Goal: Transaction & Acquisition: Purchase product/service

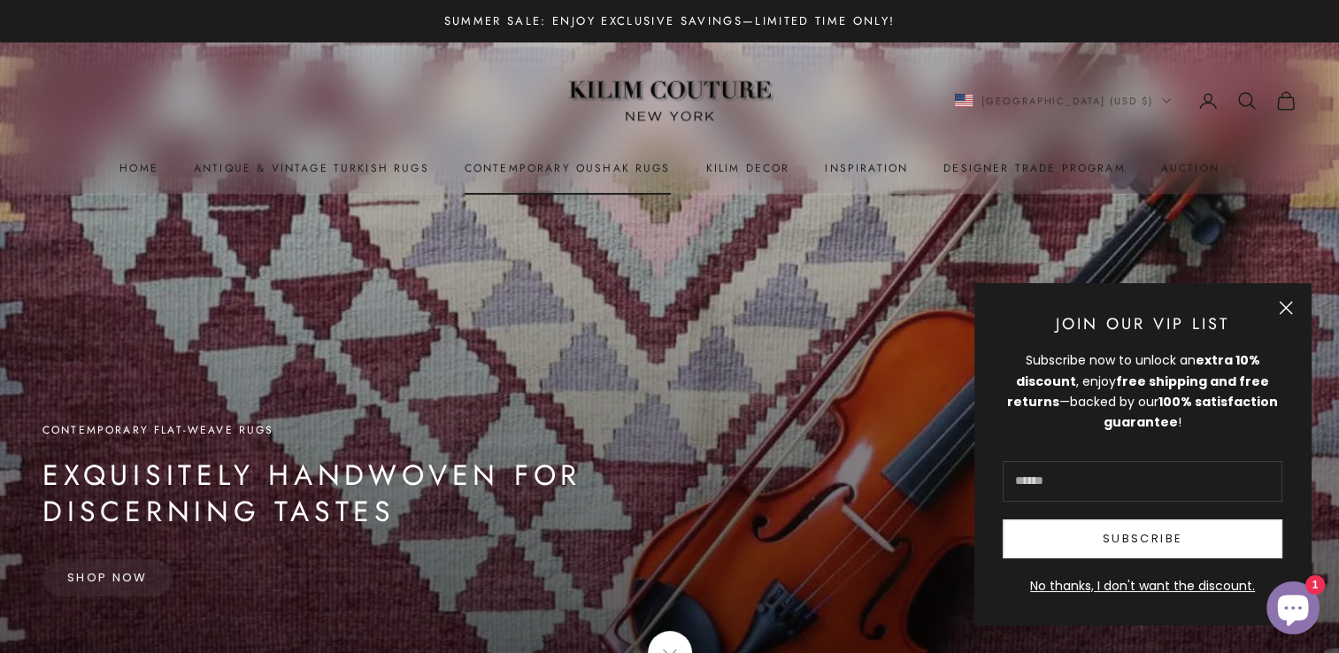
click at [531, 162] on link "Contemporary Oushak Rugs" at bounding box center [568, 168] width 206 height 18
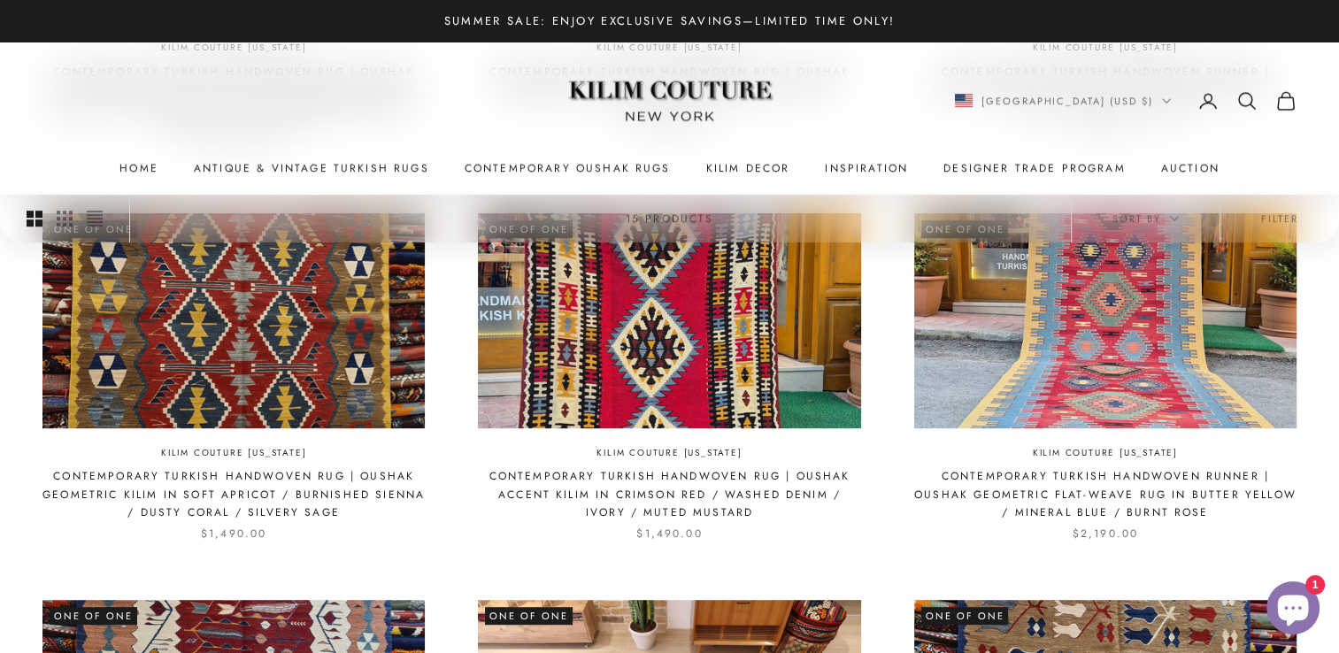
scroll to position [803, 0]
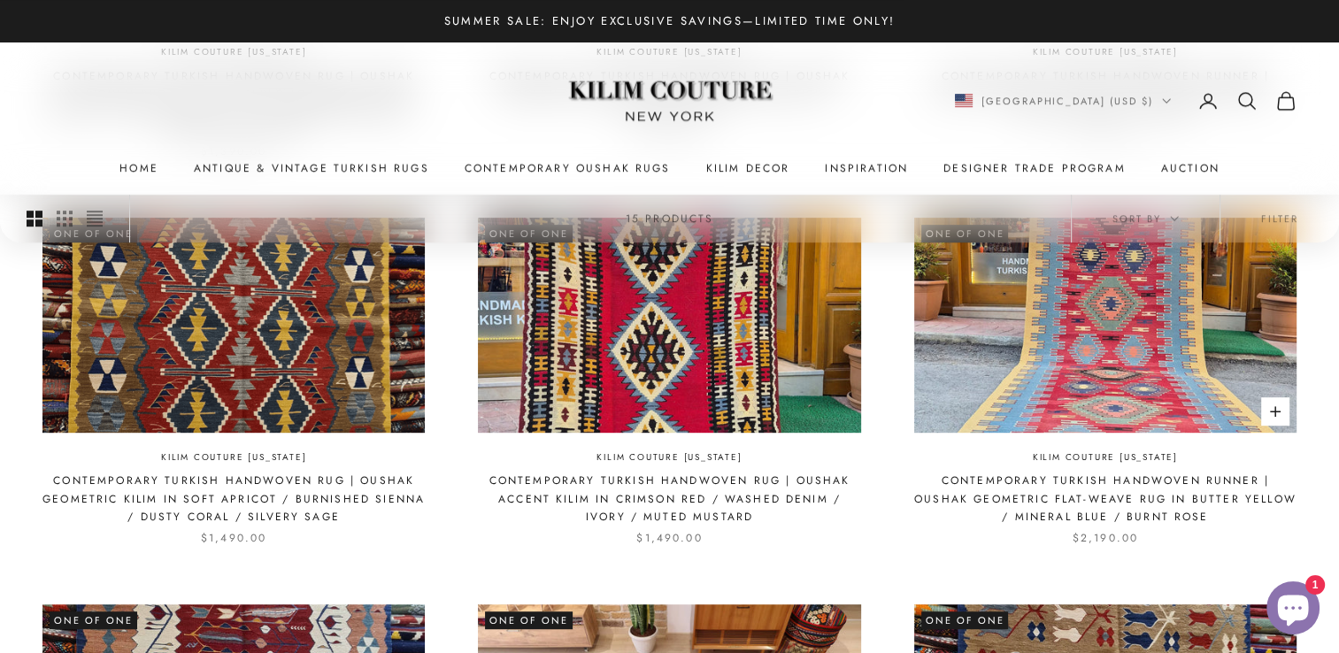
click at [1288, 498] on link "Contemporary Turkish Handwoven Runner | Oushak Geometric Flat-Weave Rug in Butt…" at bounding box center [1105, 499] width 382 height 54
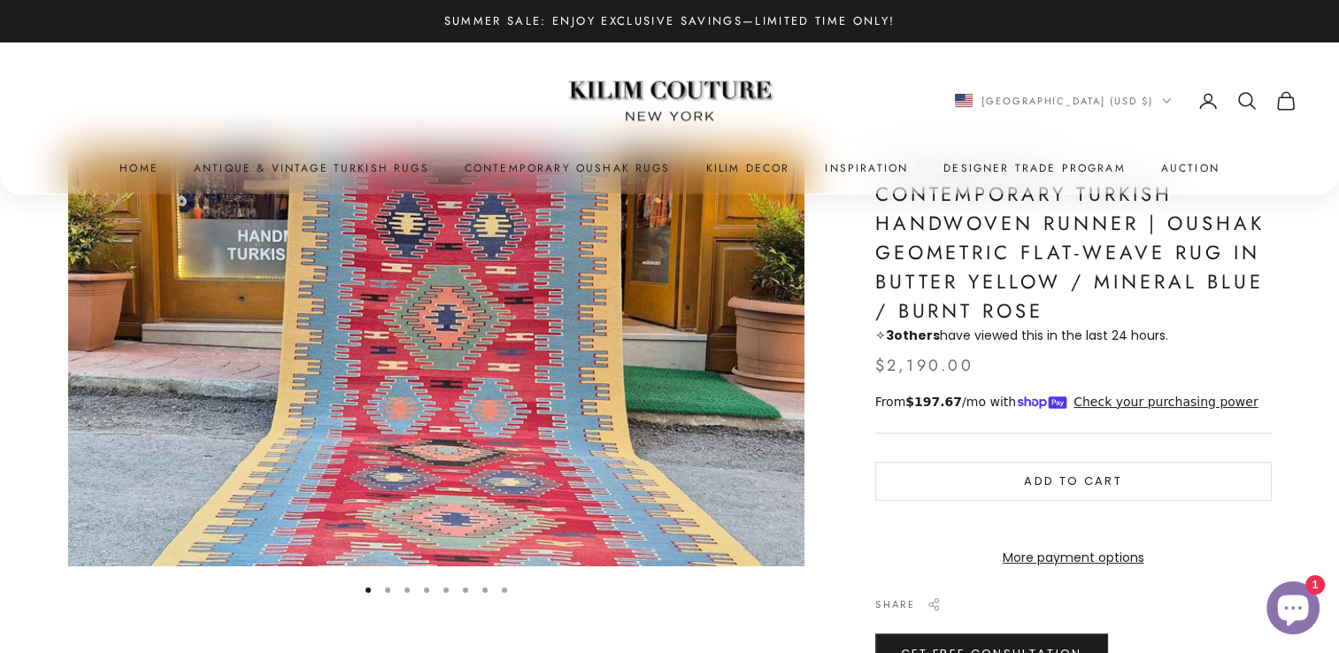
scroll to position [85, 0]
click at [358, 163] on link "Antique & Vintage Turkish Rugs" at bounding box center [311, 168] width 235 height 18
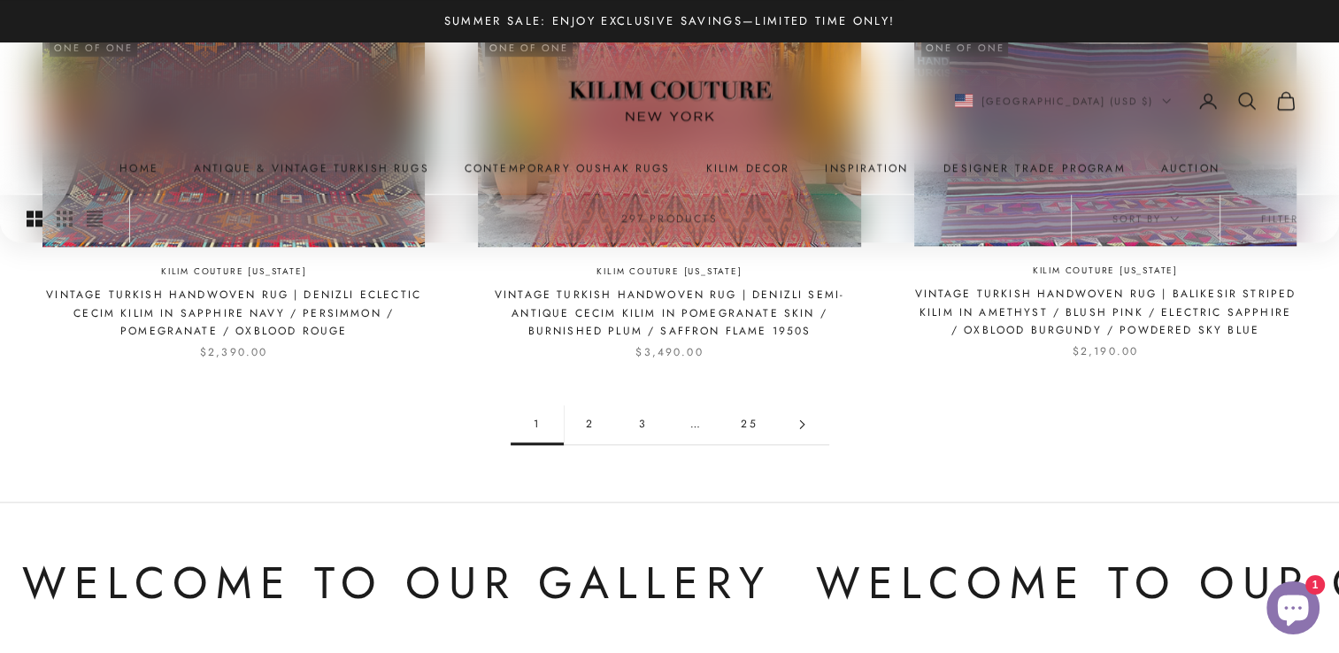
scroll to position [1779, 0]
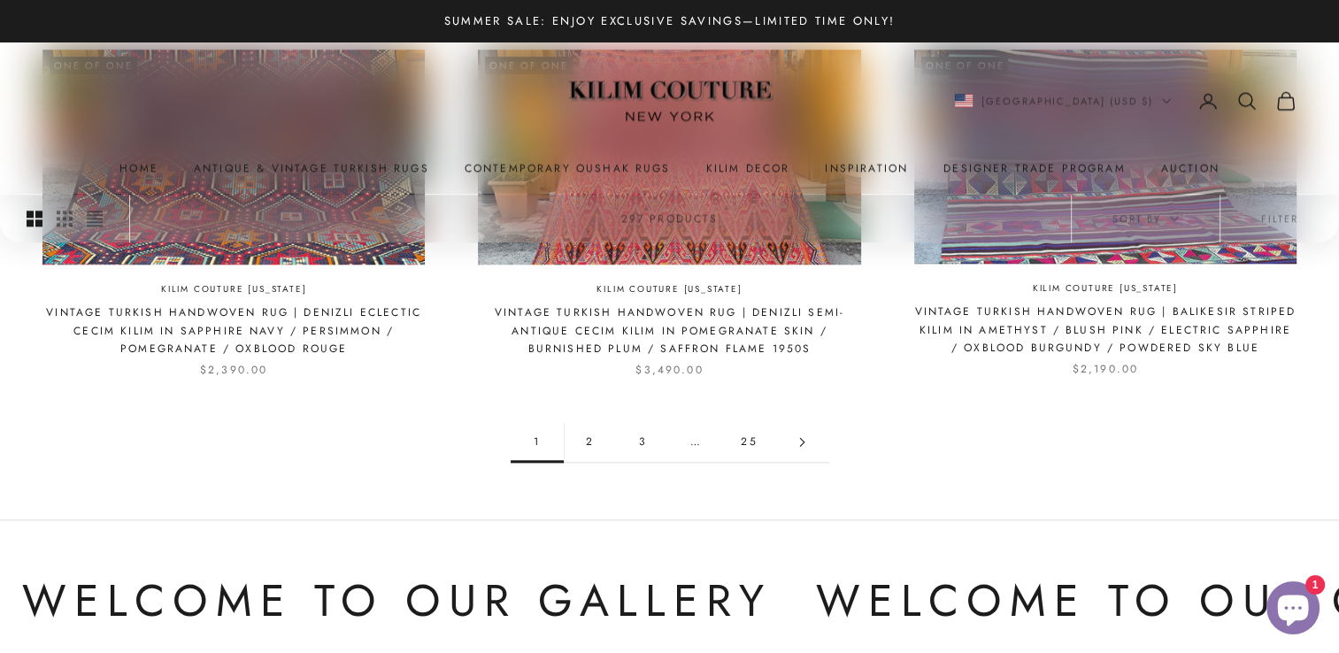
click at [786, 433] on link "Go to page 2" at bounding box center [802, 442] width 53 height 40
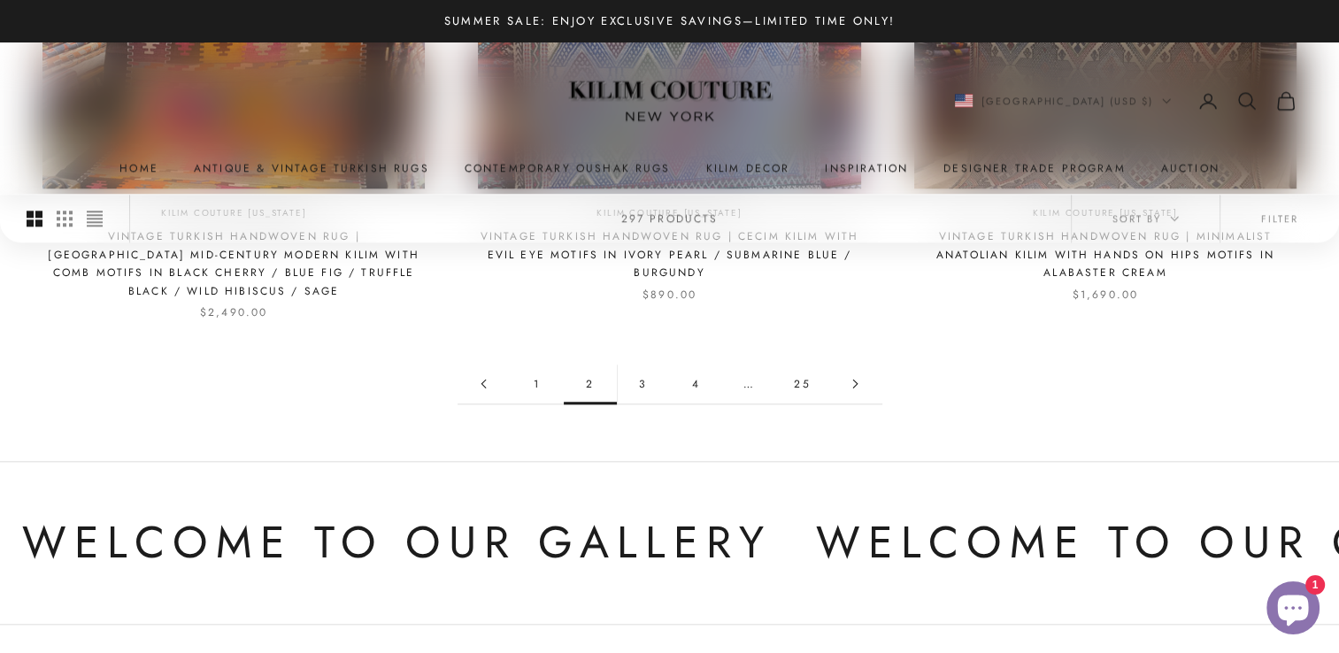
scroll to position [1819, 0]
click at [857, 379] on icon "Go to page 3" at bounding box center [855, 384] width 10 height 10
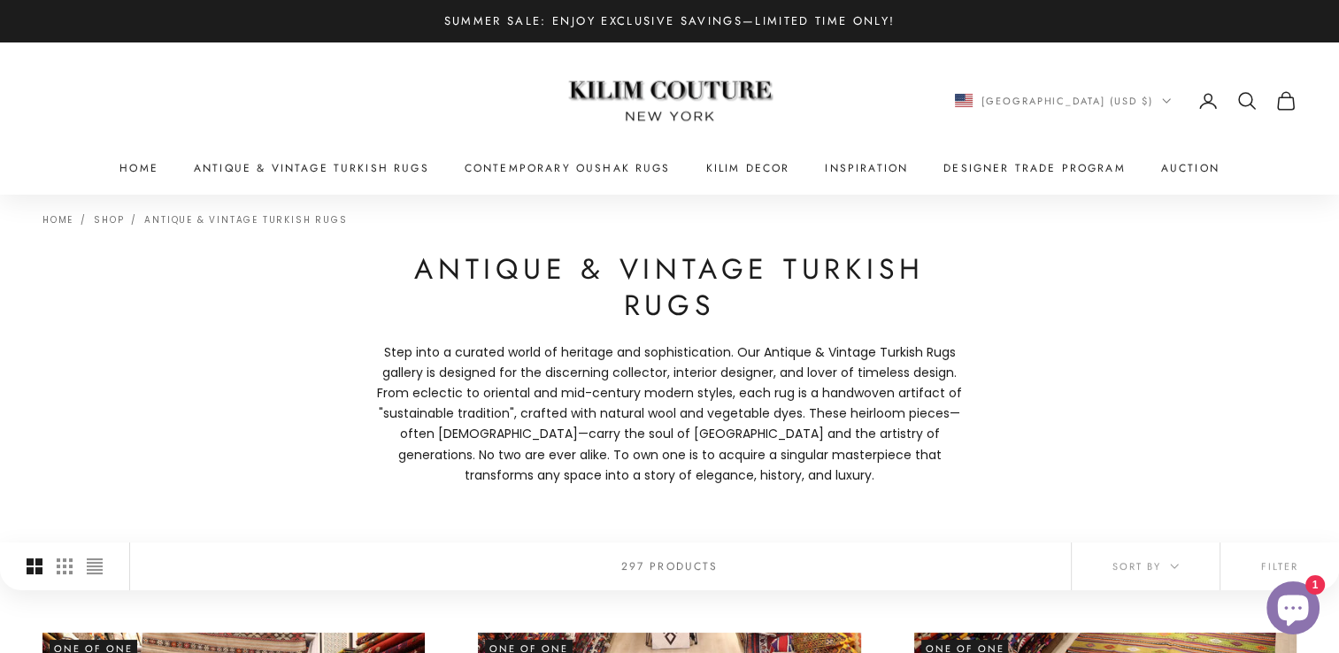
click at [1094, 343] on div "Home Shop Antique & Vintage Turkish Rugs Antique & Vintage Turkish Rugs Step in…" at bounding box center [669, 369] width 1339 height 348
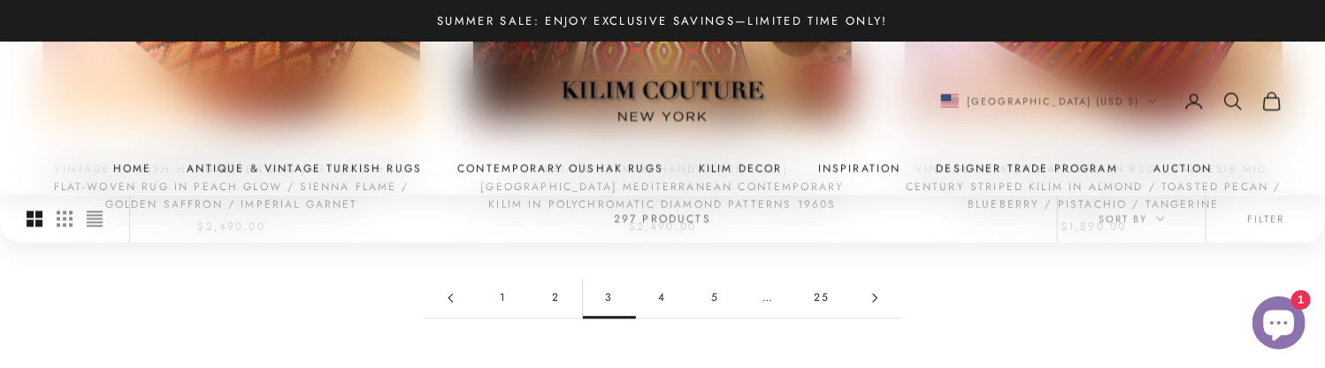
scroll to position [1893, 0]
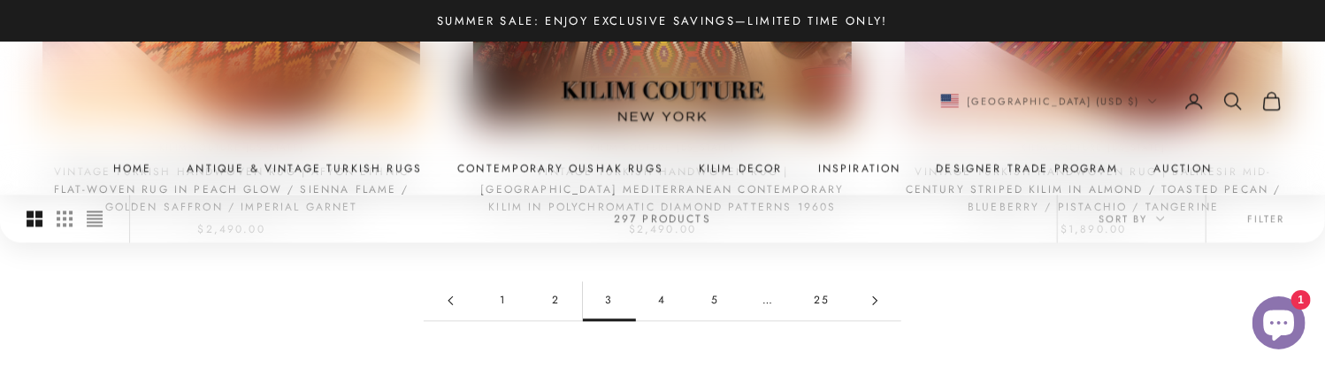
click at [863, 294] on link "Go to page 4" at bounding box center [875, 300] width 53 height 40
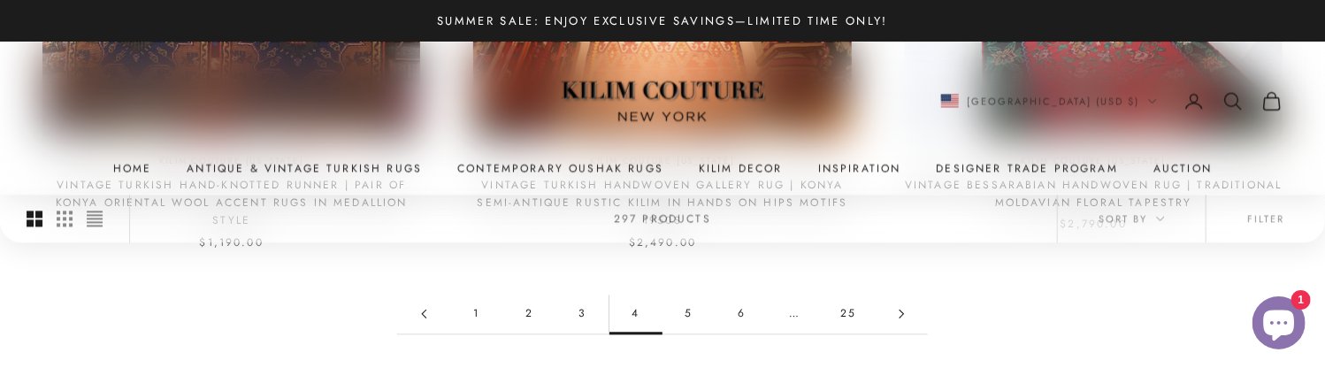
scroll to position [1884, 0]
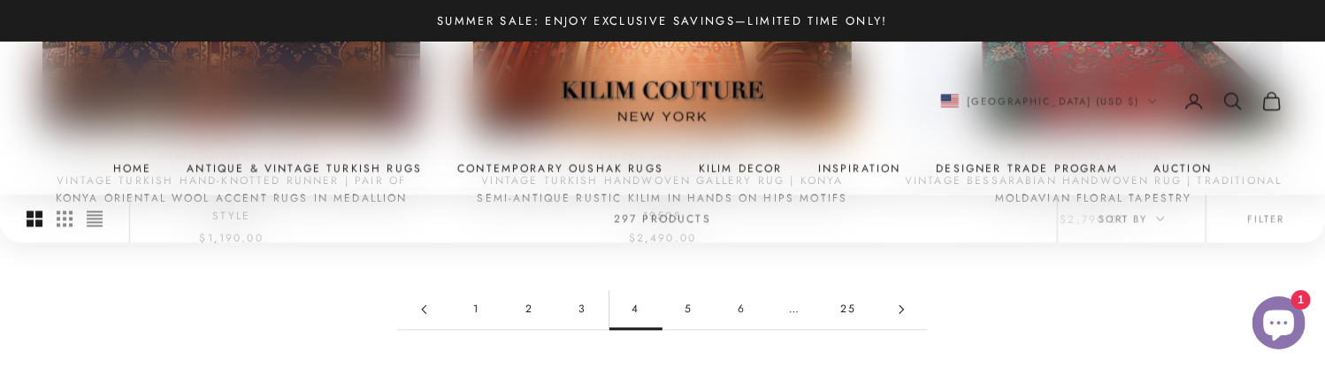
click at [895, 291] on link "Go to page 5" at bounding box center [901, 309] width 53 height 40
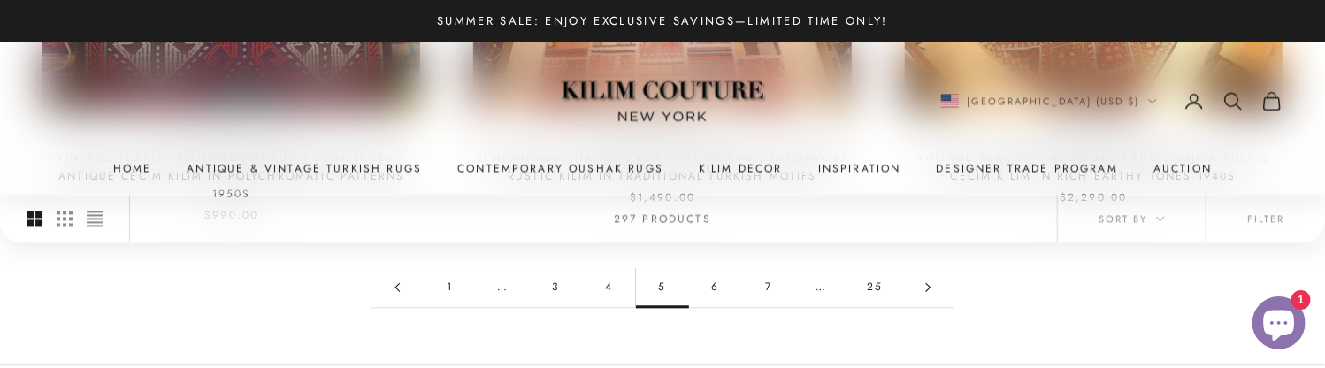
scroll to position [1900, 0]
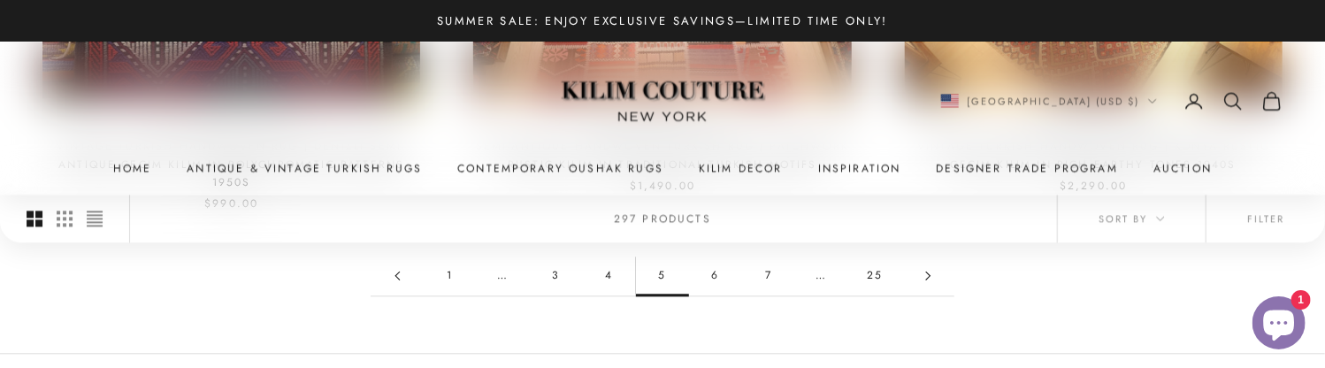
click at [924, 273] on icon "Go to page 6" at bounding box center [929, 276] width 10 height 10
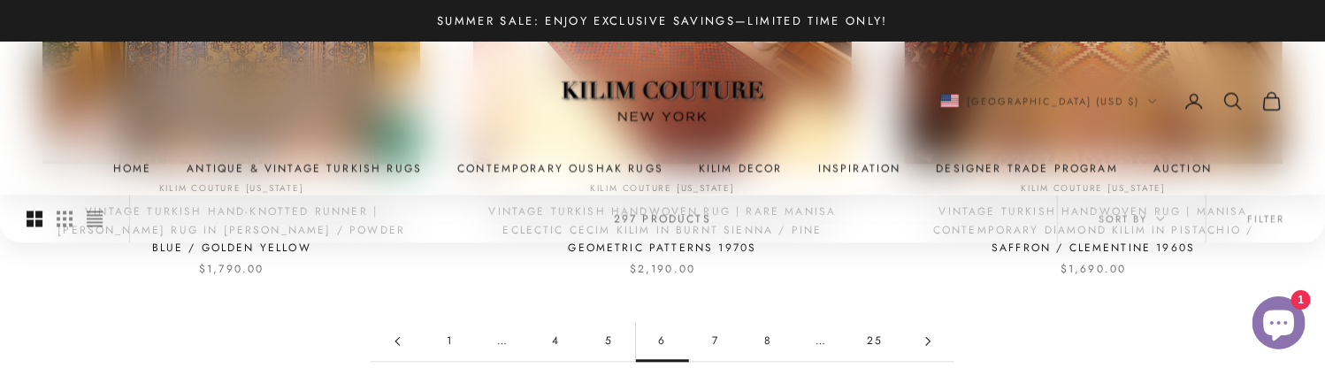
scroll to position [1869, 0]
